Goal: Navigation & Orientation: Find specific page/section

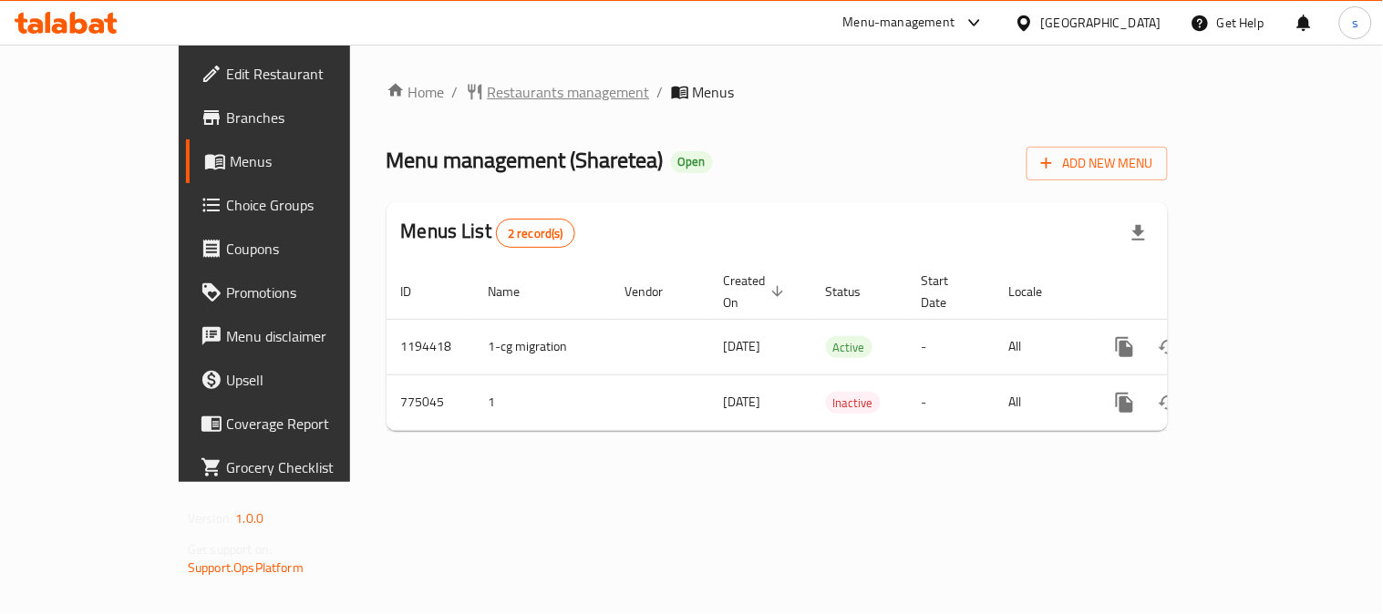
click at [488, 84] on span "Restaurants management" at bounding box center [569, 92] width 162 height 22
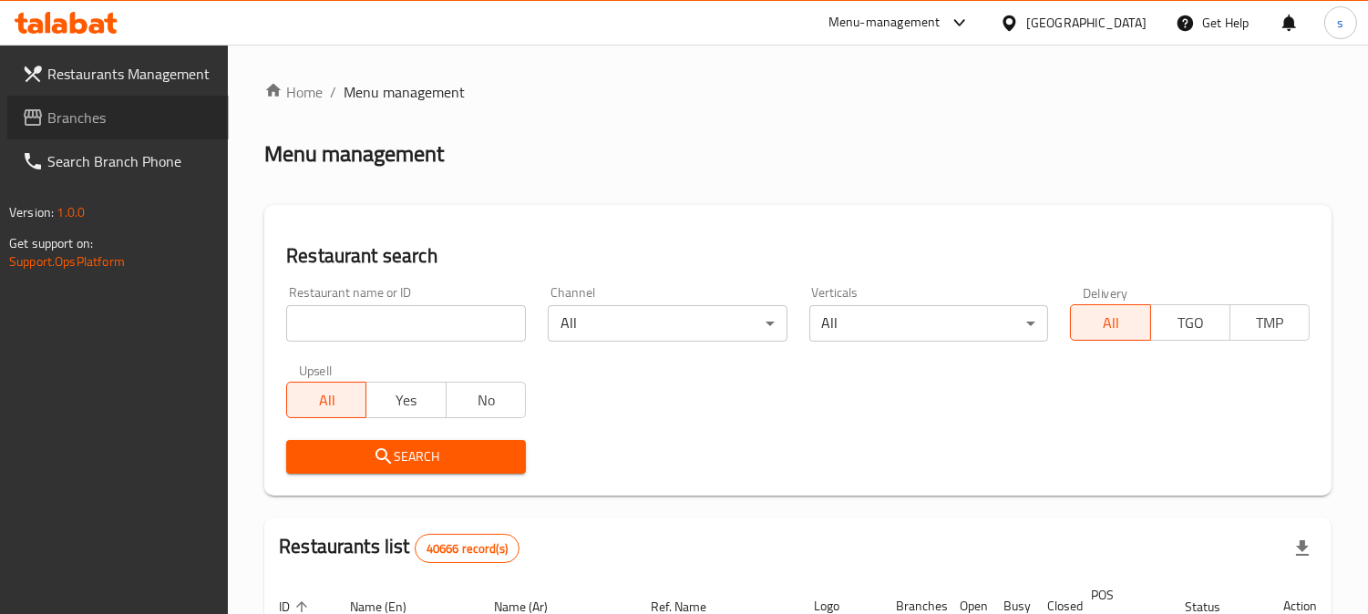
click at [100, 125] on span "Branches" at bounding box center [130, 118] width 167 height 22
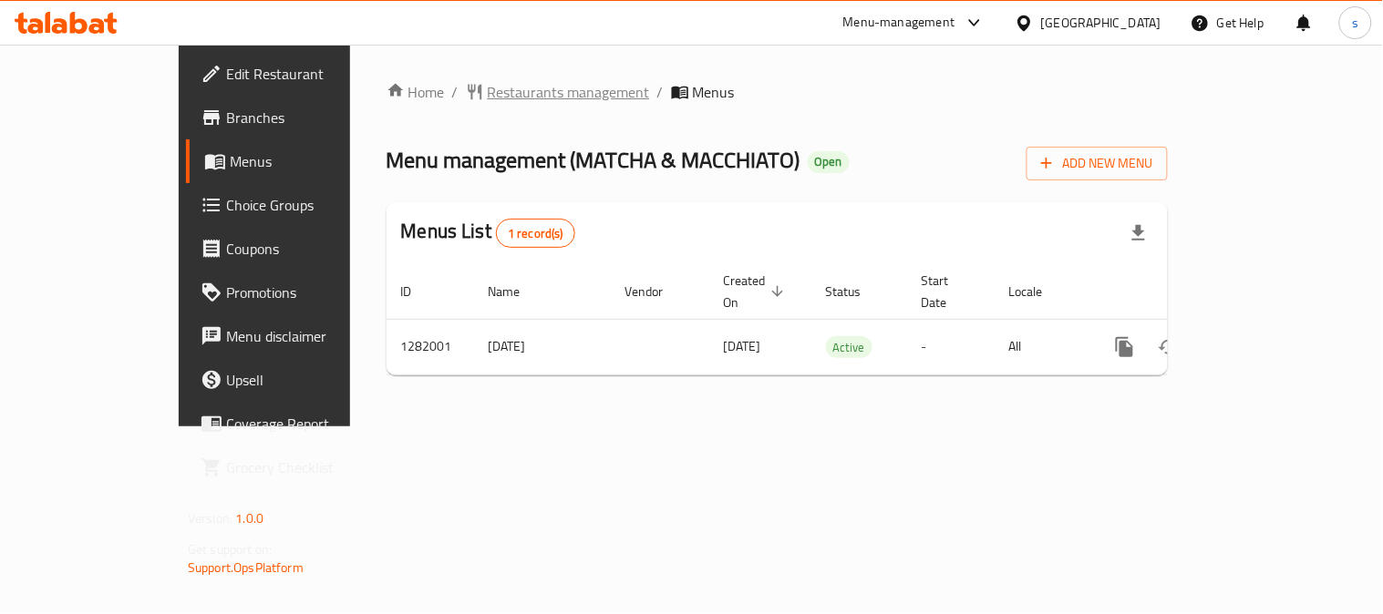
click at [488, 101] on span "Restaurants management" at bounding box center [569, 92] width 162 height 22
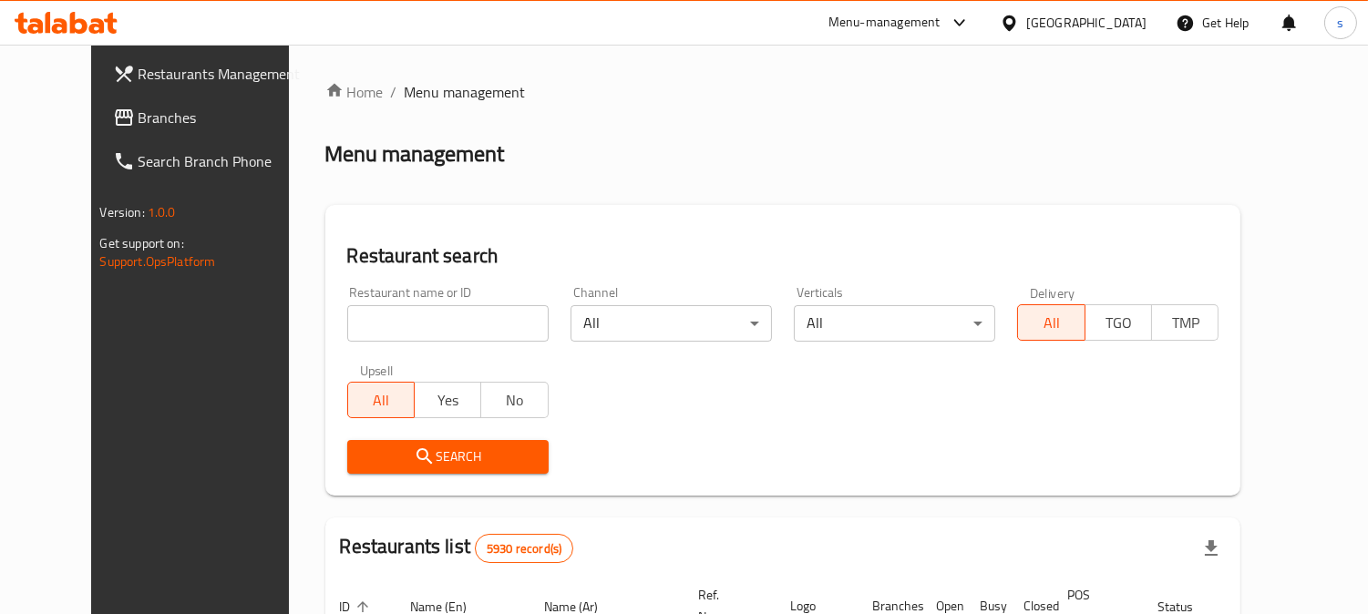
click at [139, 114] on span "Branches" at bounding box center [222, 118] width 167 height 22
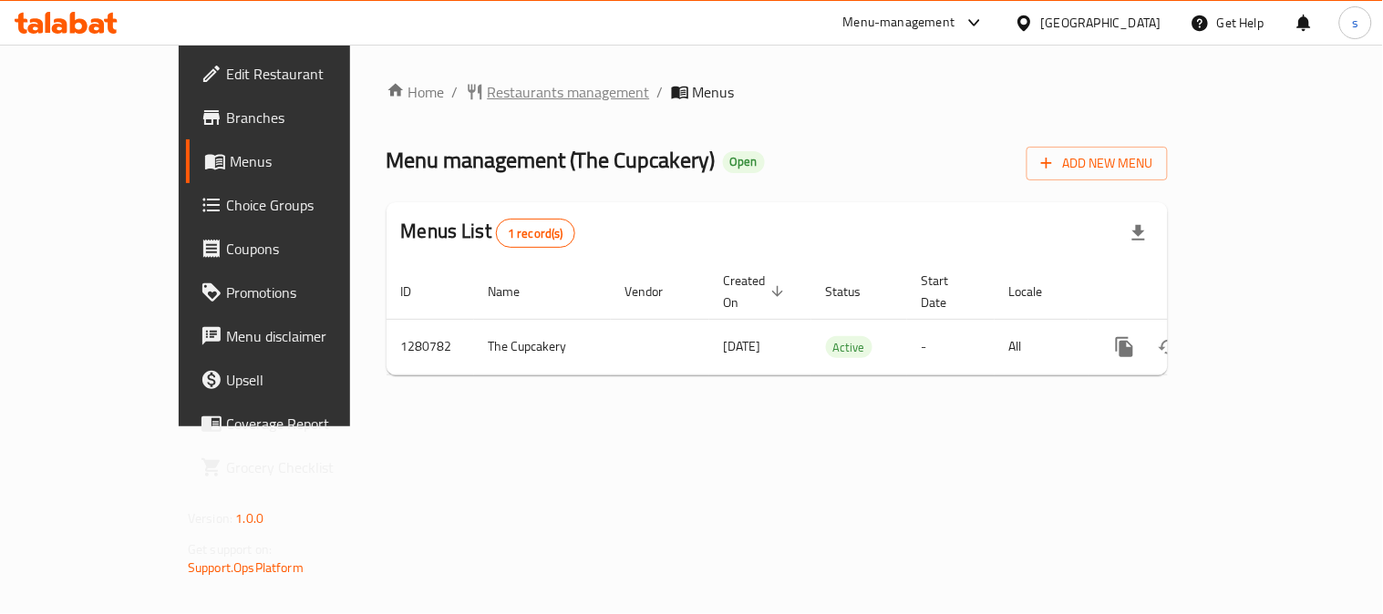
click at [488, 101] on span "Restaurants management" at bounding box center [569, 92] width 162 height 22
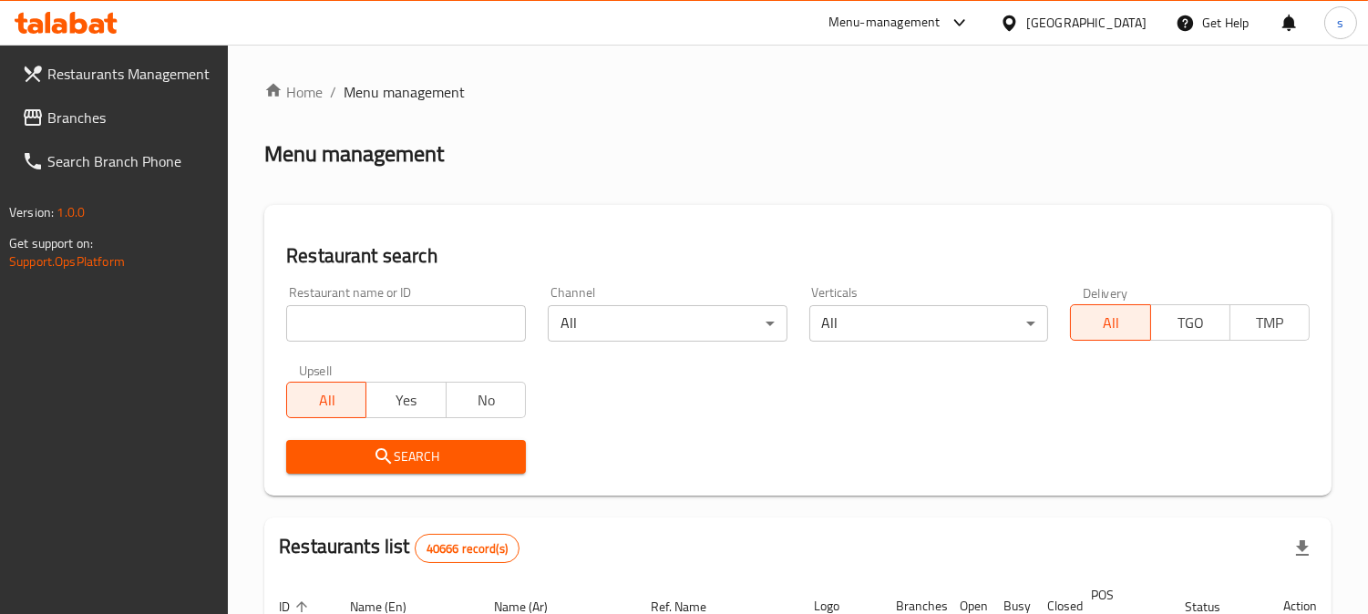
click at [68, 115] on span "Branches" at bounding box center [130, 118] width 167 height 22
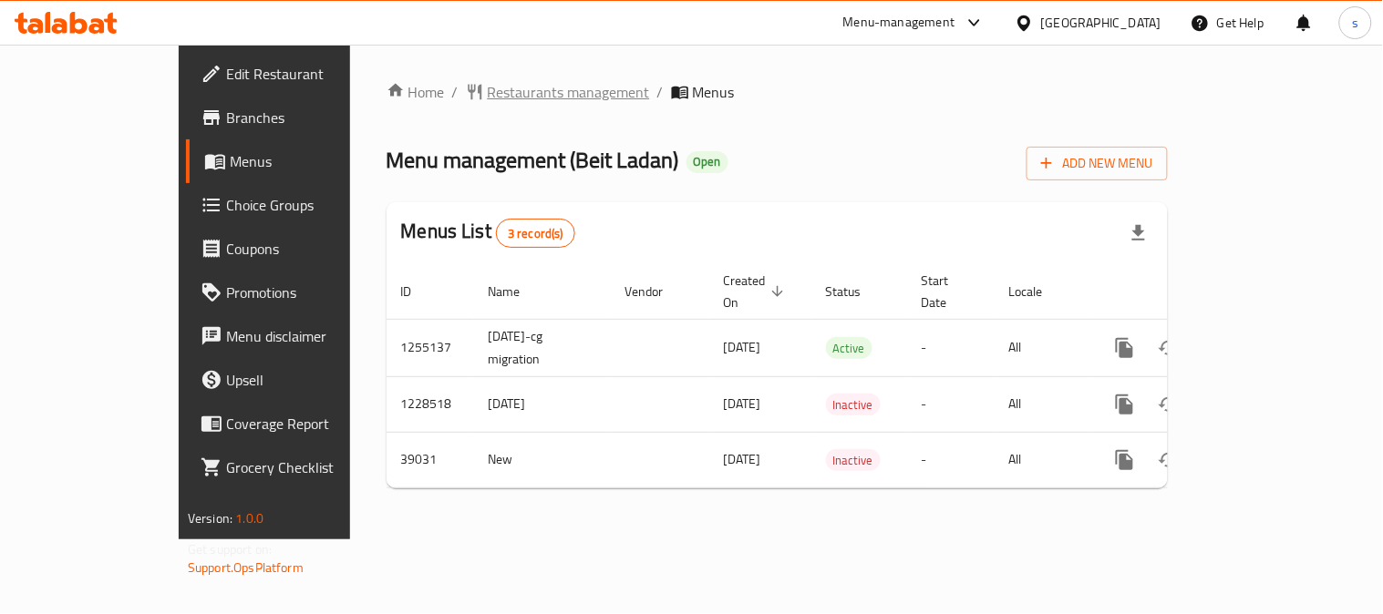
click at [488, 102] on span "Restaurants management" at bounding box center [569, 92] width 162 height 22
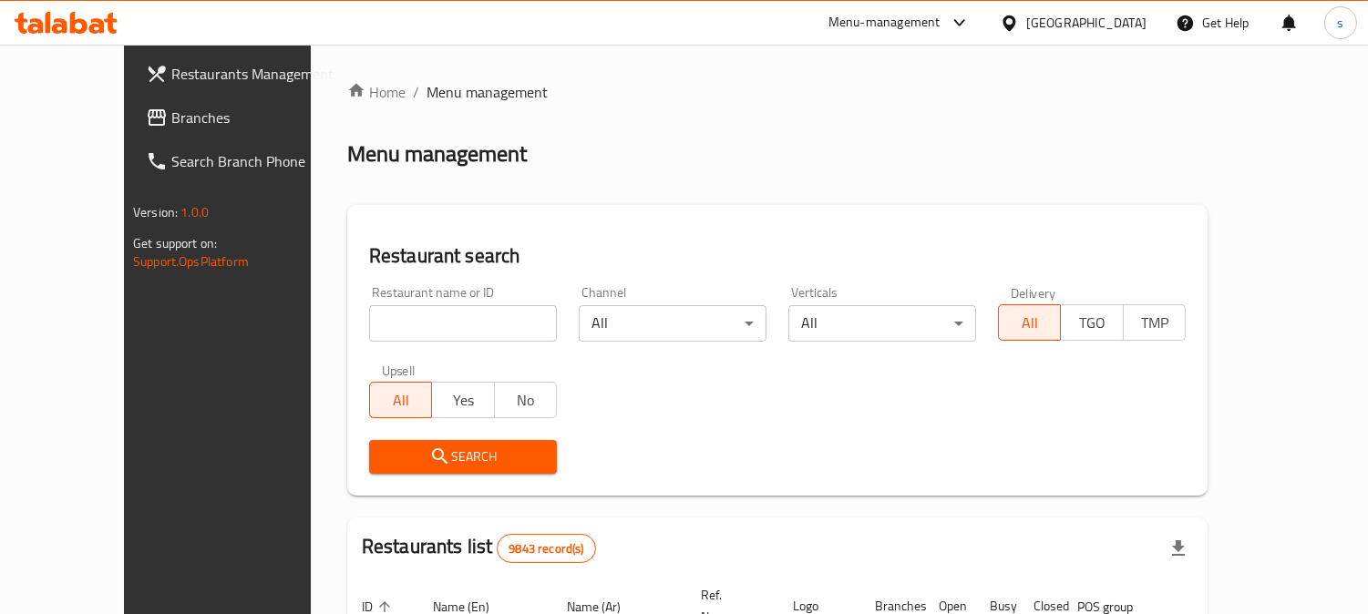
click at [171, 111] on span "Branches" at bounding box center [254, 118] width 167 height 22
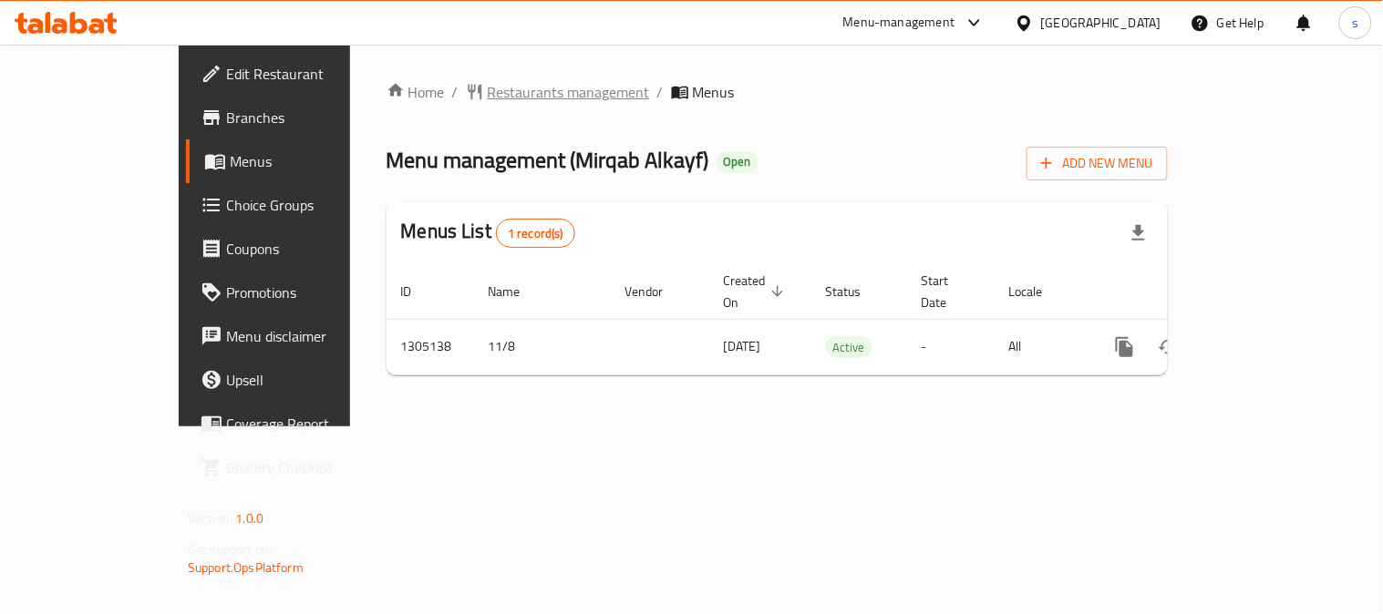
click at [495, 88] on span "Restaurants management" at bounding box center [569, 92] width 162 height 22
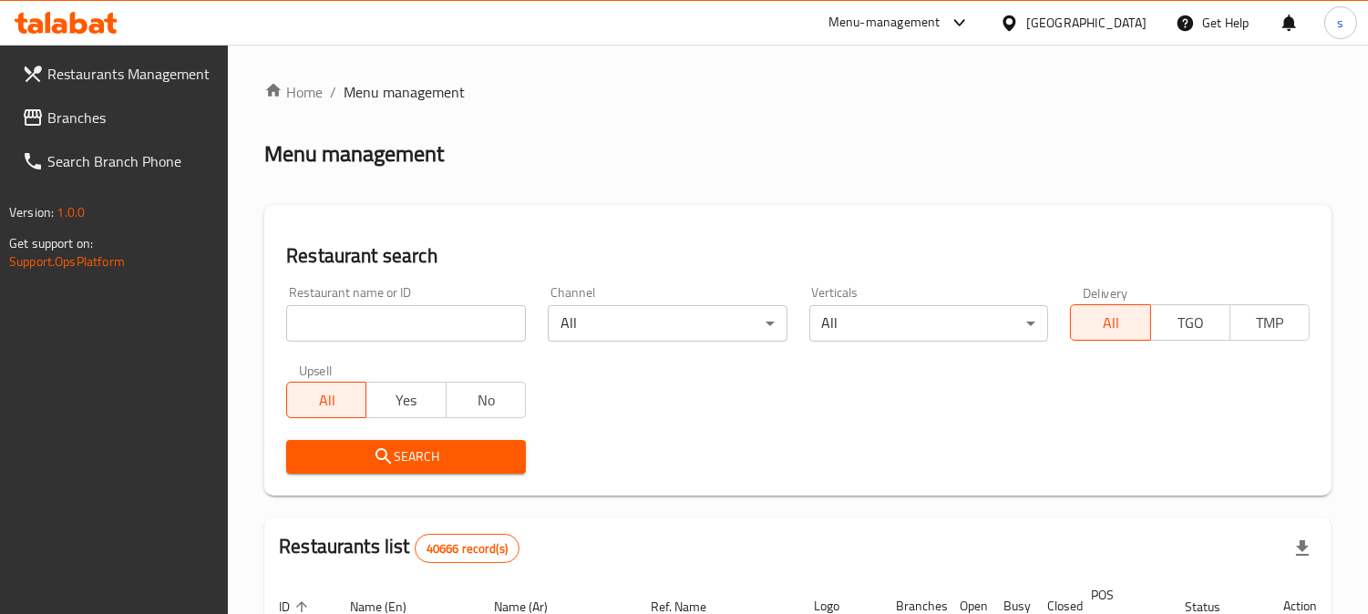
click at [88, 119] on span "Branches" at bounding box center [130, 118] width 167 height 22
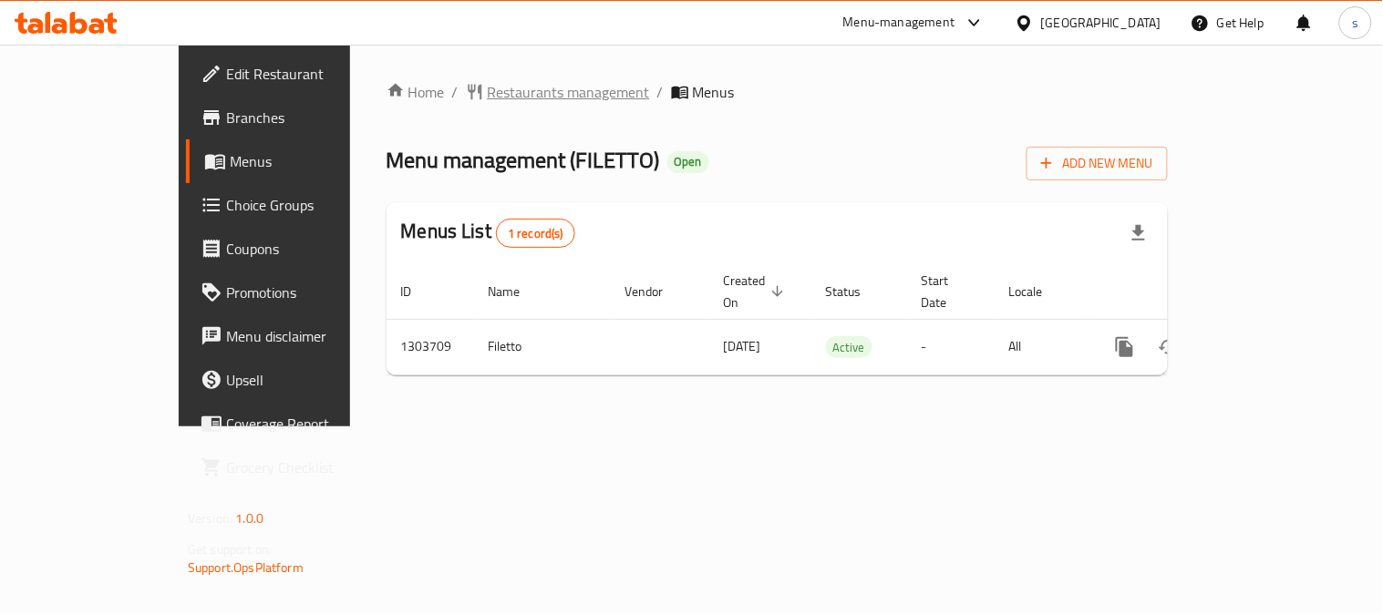
click at [488, 91] on span "Restaurants management" at bounding box center [569, 92] width 162 height 22
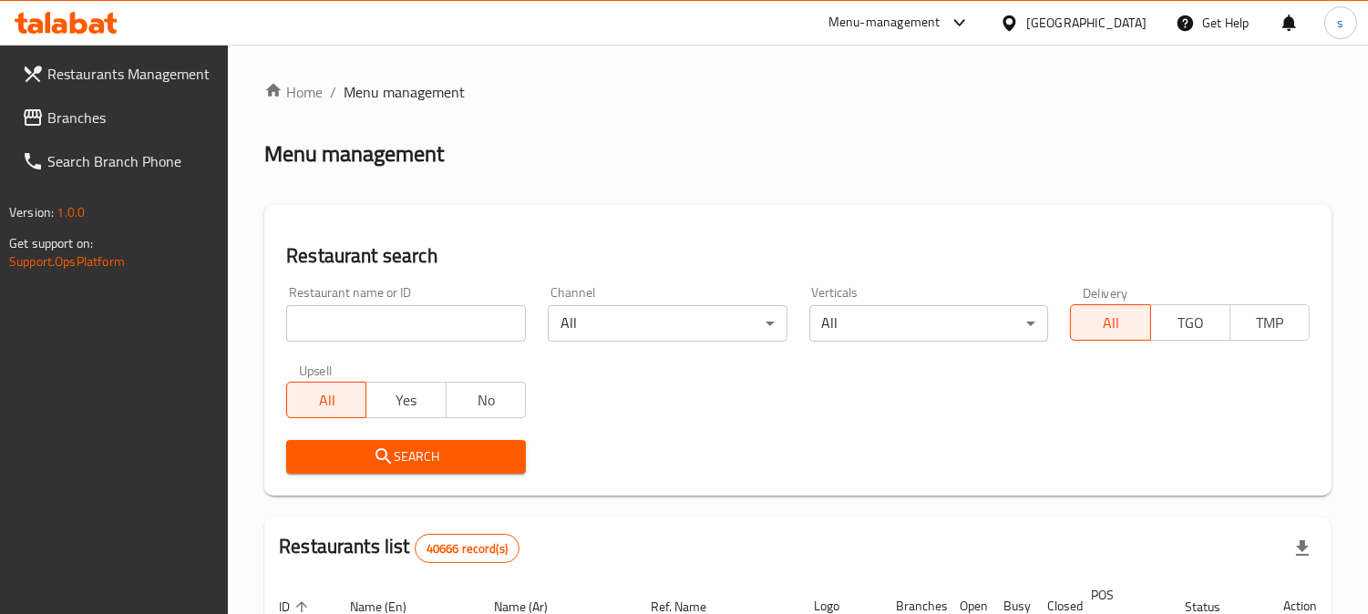
click at [49, 132] on link "Branches" at bounding box center [118, 118] width 222 height 44
